Goal: Find specific fact: Find specific fact

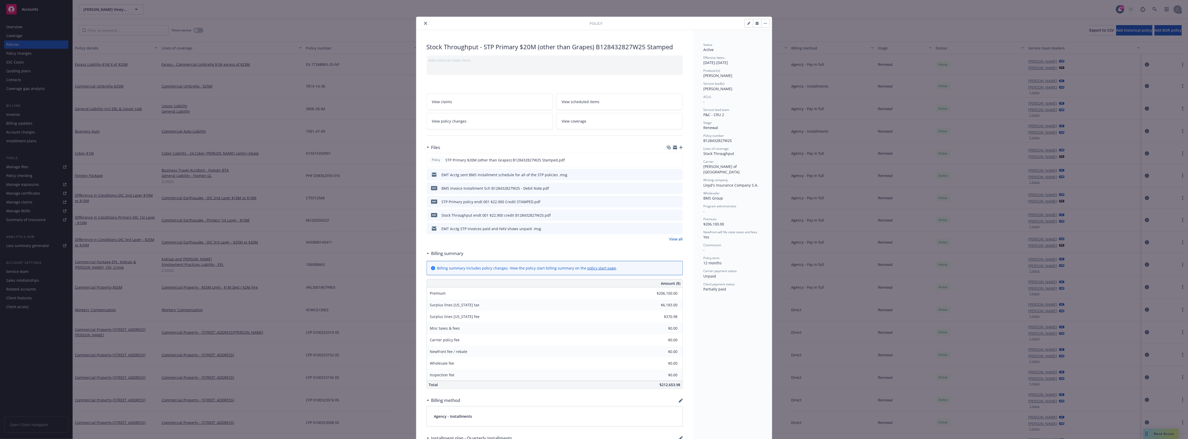
click at [425, 20] on button "close" at bounding box center [426, 23] width 6 height 6
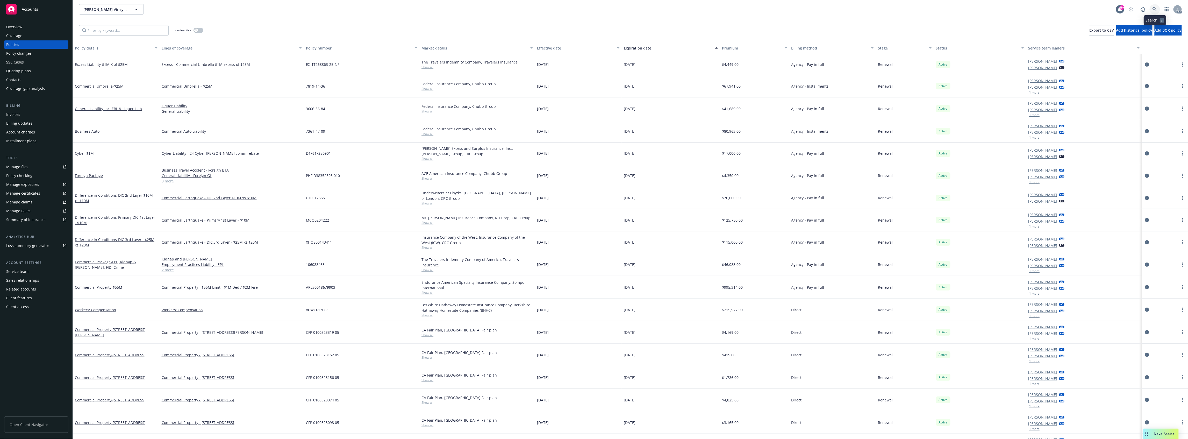
click at [1156, 9] on icon at bounding box center [1155, 9] width 4 height 4
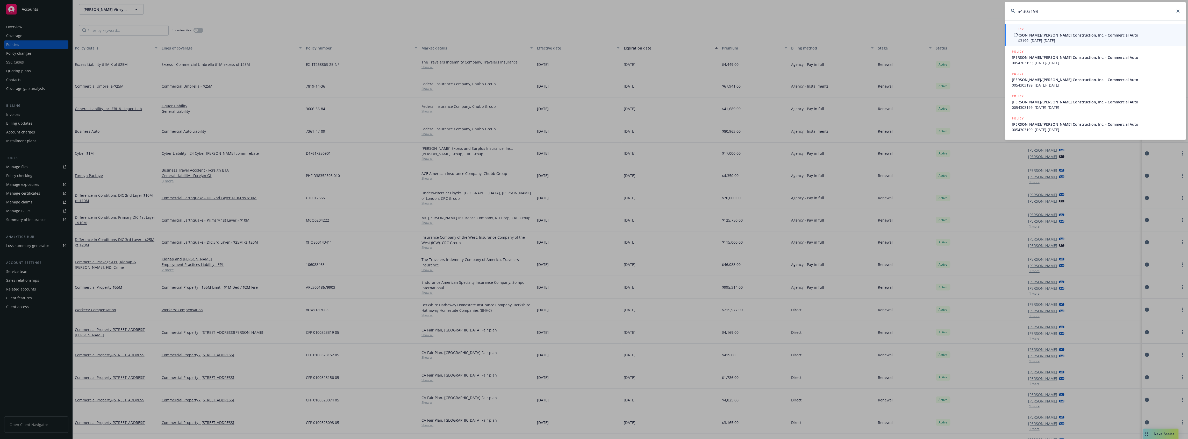
type input "54303199"
click at [1103, 35] on span "Elliott/Drinkward Construction, Inc. - Commercial Auto" at bounding box center [1096, 34] width 168 height 5
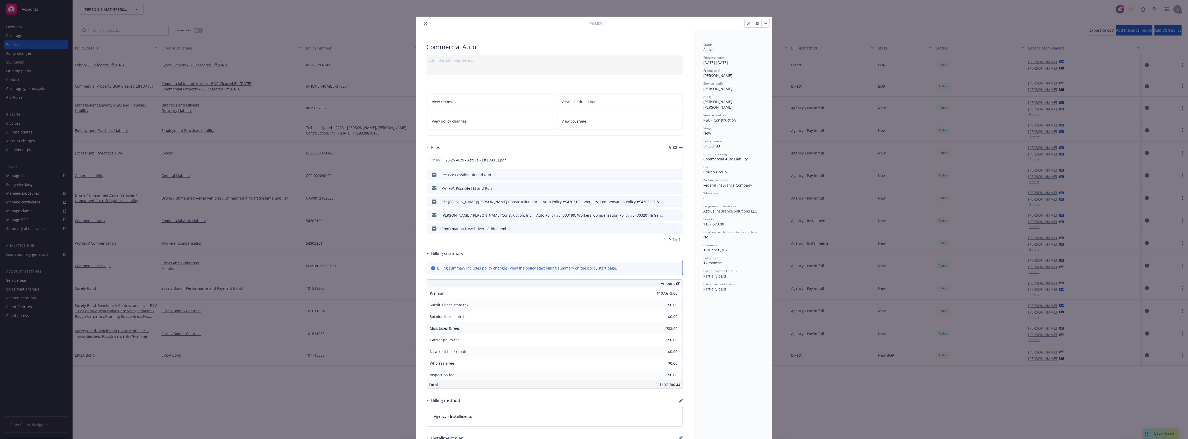
click at [670, 239] on link "View all" at bounding box center [675, 238] width 13 height 5
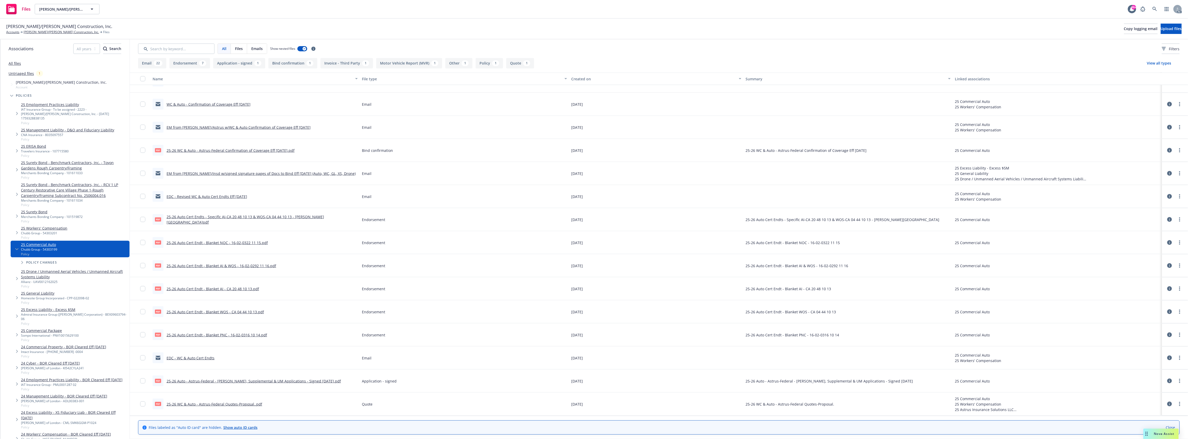
scroll to position [426, 0]
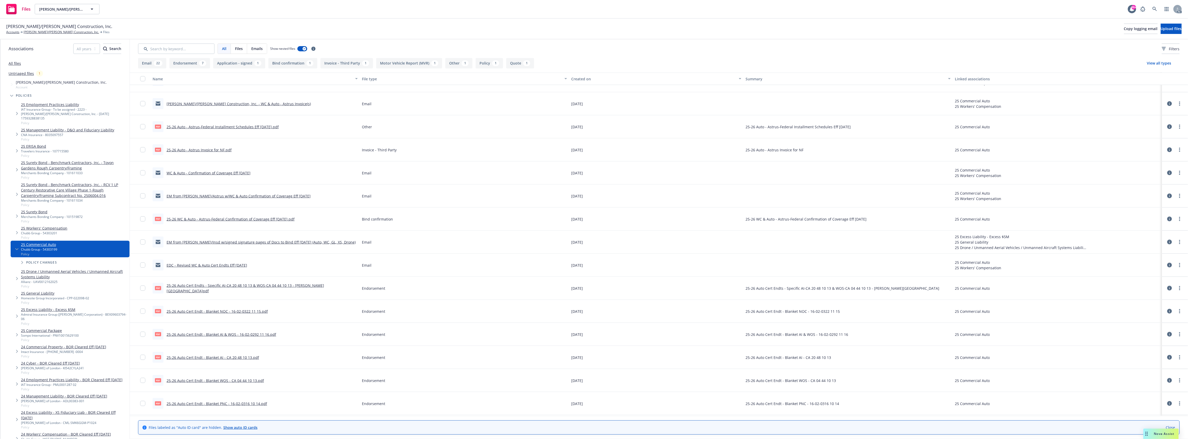
click at [213, 152] on link "25-26 Auto - Astrus Invoice for NF.pdf" at bounding box center [199, 149] width 65 height 5
click at [1155, 6] on link at bounding box center [1155, 9] width 10 height 10
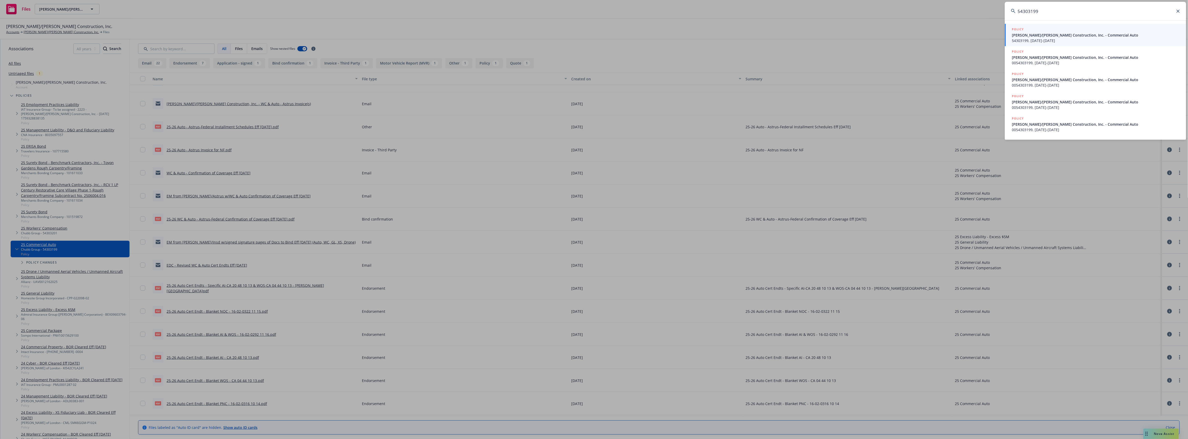
type input "54303199"
click at [1080, 38] on span "Elliott/Drinkward Construction, Inc. - Commercial Auto" at bounding box center [1096, 34] width 168 height 5
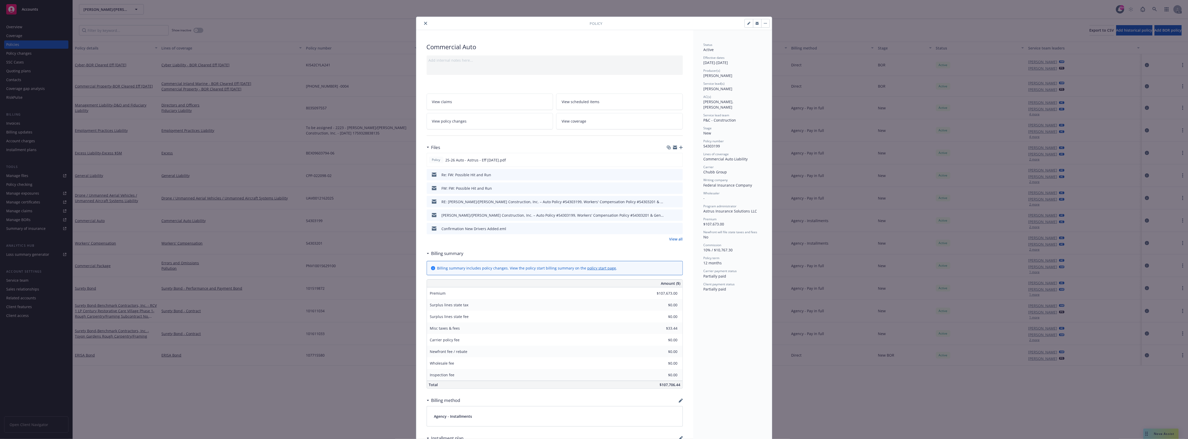
click at [674, 238] on link "View all" at bounding box center [675, 238] width 13 height 5
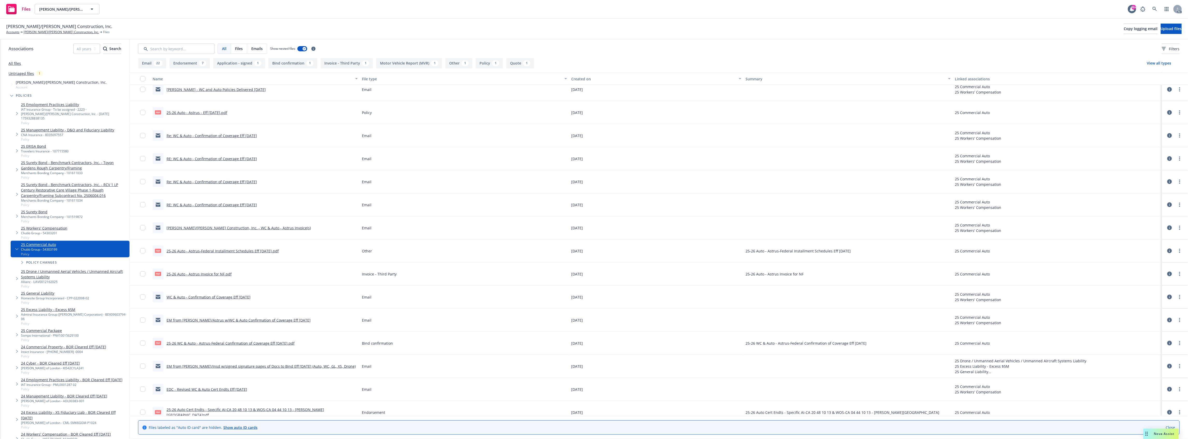
scroll to position [345, 0]
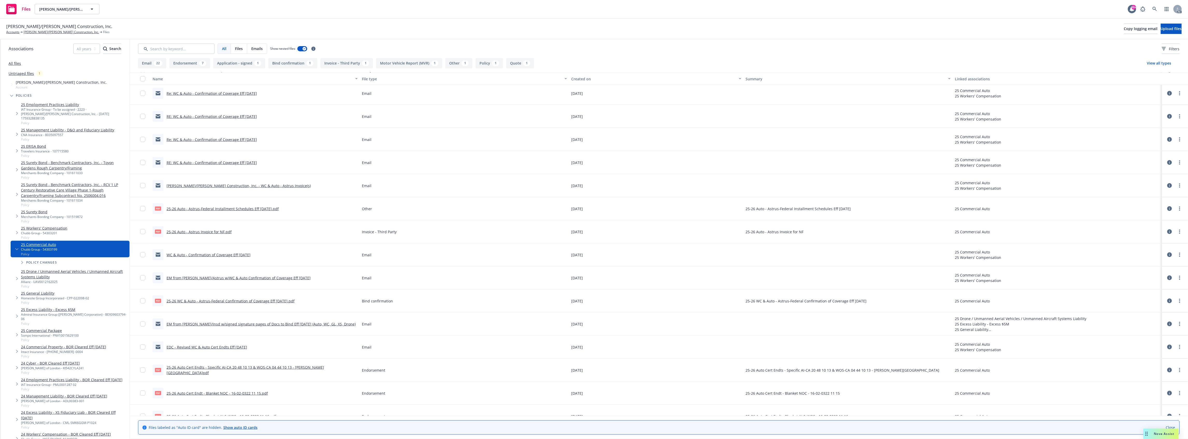
click at [211, 230] on link "25-26 Auto - Astrus Invoice for NF.pdf" at bounding box center [199, 231] width 65 height 5
click at [1161, 8] on div "AC" at bounding box center [1160, 9] width 44 height 10
click at [1159, 8] on link at bounding box center [1155, 9] width 10 height 10
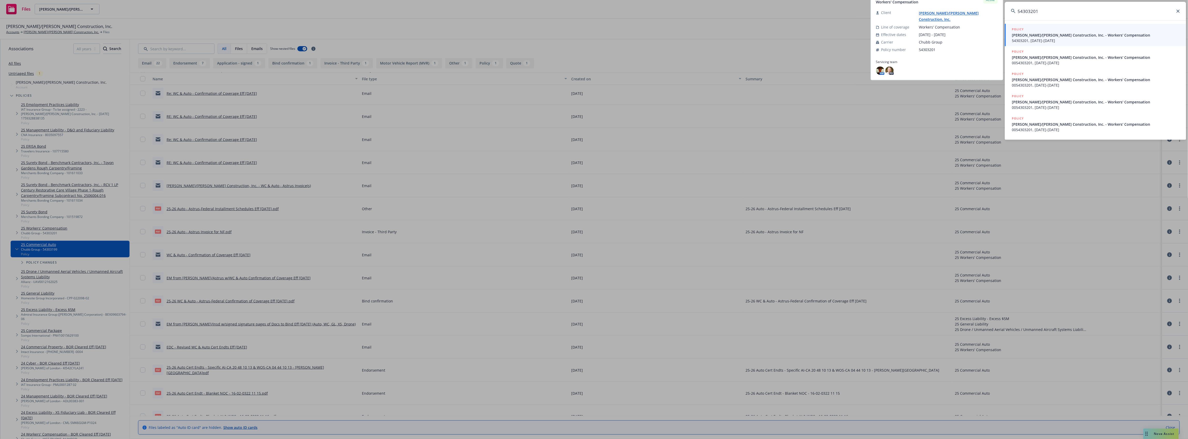
type input "54303201"
click at [1077, 37] on span "Elliott/Drinkward Construction, Inc. - Workers' Compensation" at bounding box center [1096, 34] width 168 height 5
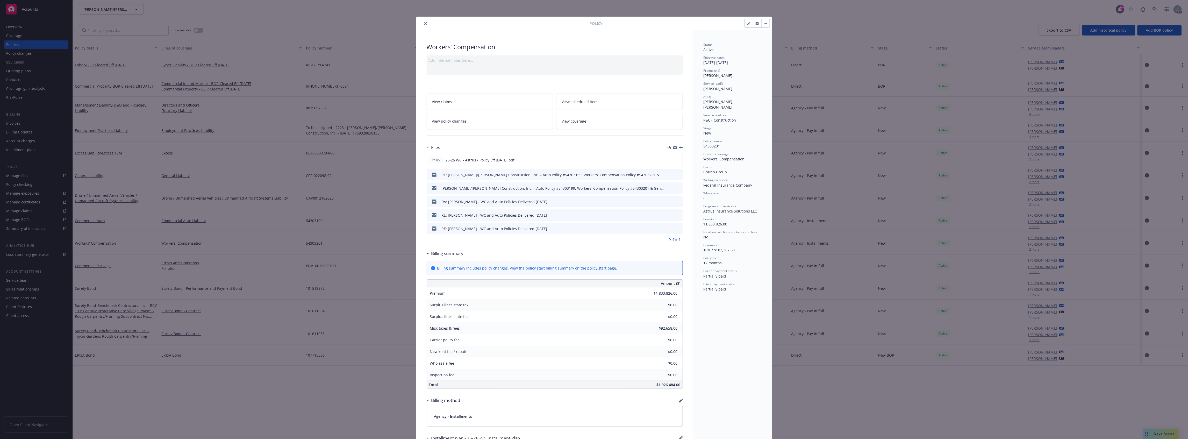
click at [676, 239] on link "View all" at bounding box center [675, 238] width 13 height 5
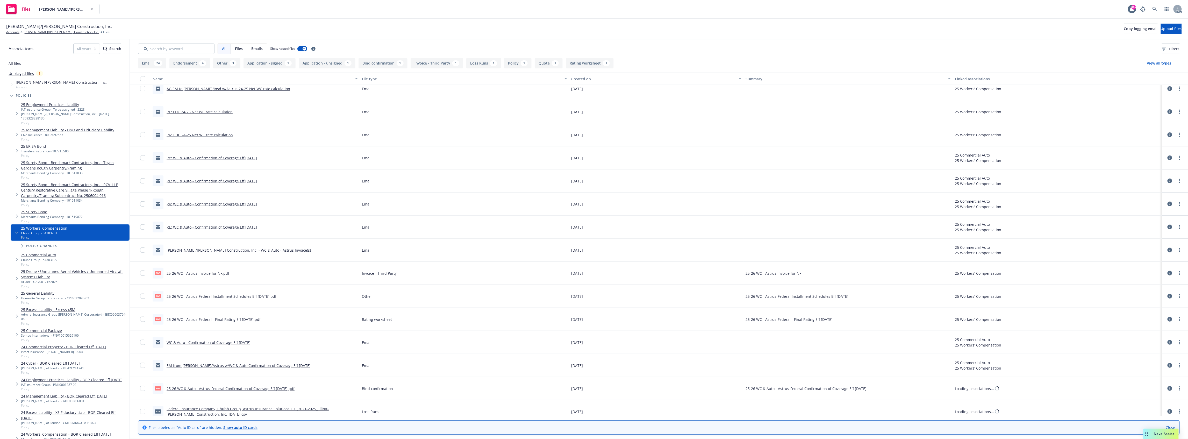
scroll to position [380, 0]
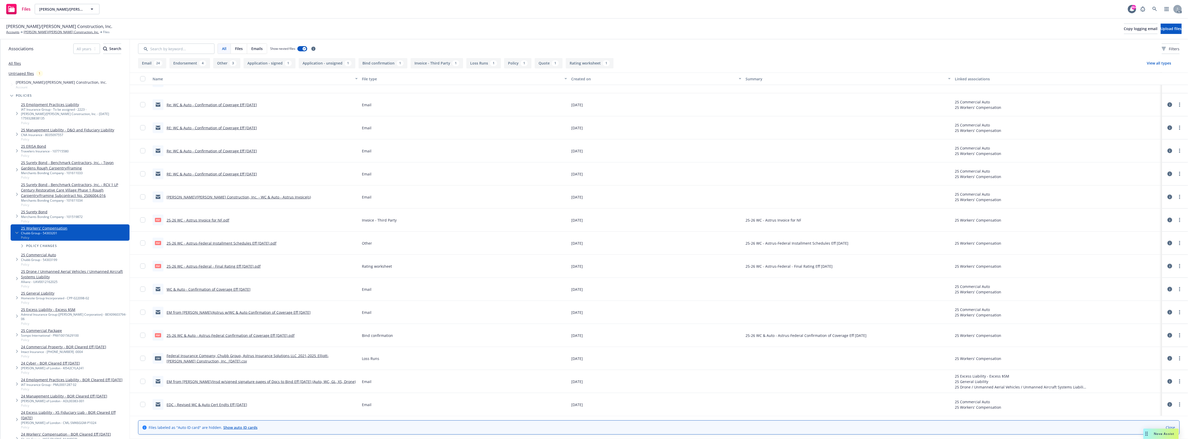
click at [212, 220] on link "25-26 WC - Astrus Invoice for NF.pdf" at bounding box center [198, 220] width 63 height 5
click at [1152, 9] on link at bounding box center [1155, 9] width 10 height 10
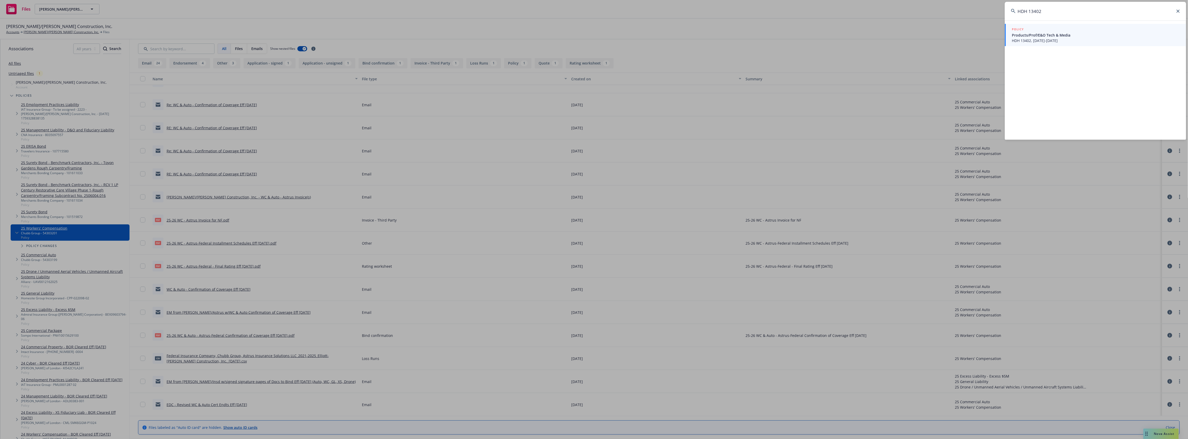
type input "HDH 13402"
drag, startPoint x: 1052, startPoint y: 37, endPoint x: 1049, endPoint y: 37, distance: 3.1
click at [1052, 37] on span "Products/Prof/E&O Tech & Media" at bounding box center [1096, 34] width 168 height 5
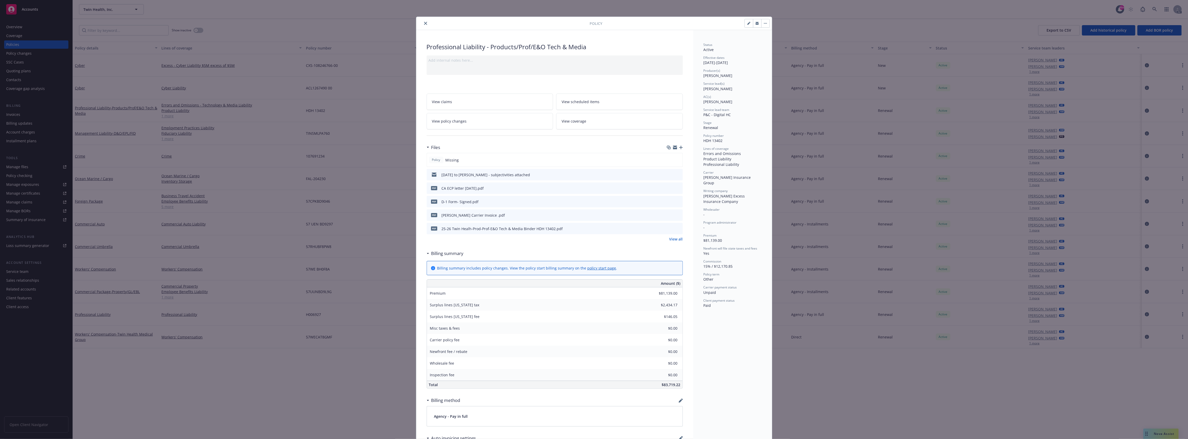
click at [676, 214] on icon "preview file" at bounding box center [678, 215] width 5 height 4
click at [424, 24] on icon "close" at bounding box center [425, 23] width 3 height 3
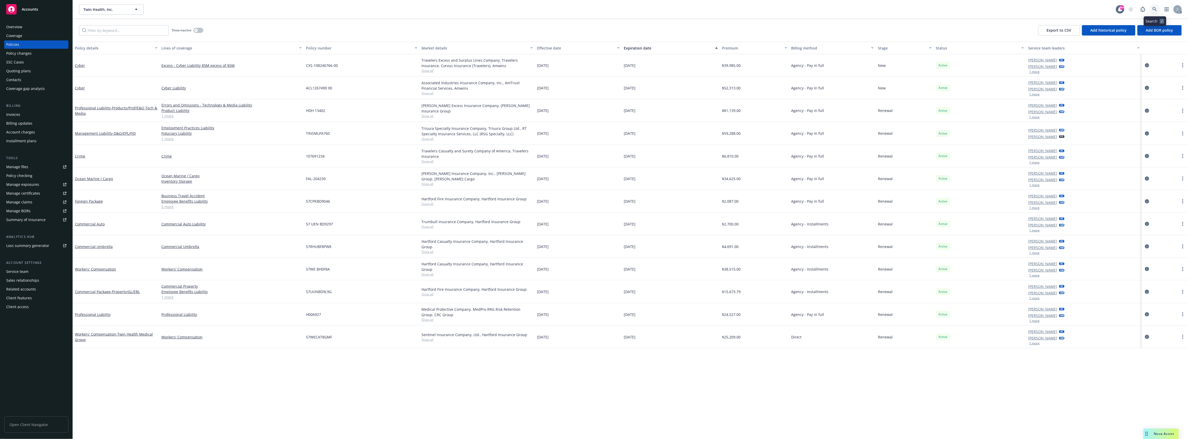
click at [1154, 7] on icon at bounding box center [1155, 9] width 4 height 4
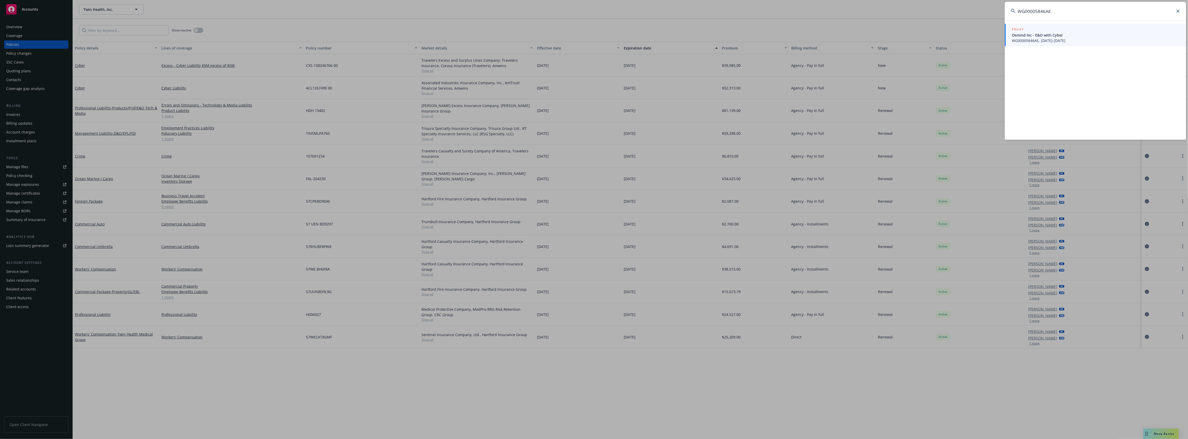
type input "WG00005846AE"
click at [1088, 44] on link "POLICY Osmind Inc - E&O with Cyber WG00005846AE, 09/16/2025-09/16/2026" at bounding box center [1095, 35] width 181 height 22
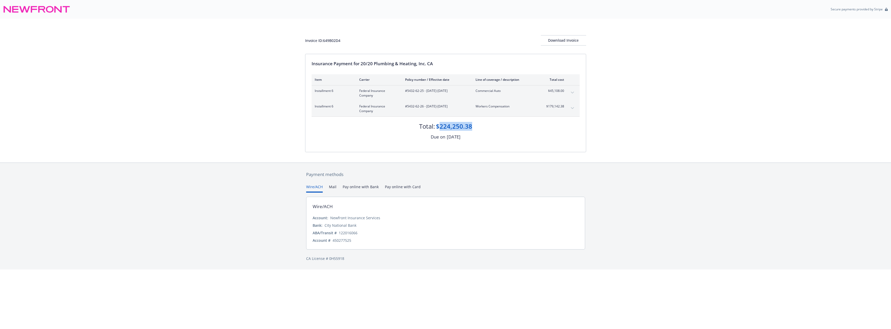
drag, startPoint x: 472, startPoint y: 126, endPoint x: 440, endPoint y: 126, distance: 31.4
click at [440, 126] on div "Total: $224,250.38" at bounding box center [446, 124] width 268 height 14
copy div "224,250.38"
